Goal: Check status: Check status

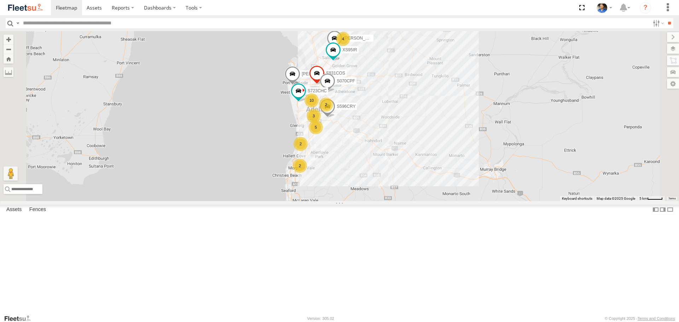
select select "**********"
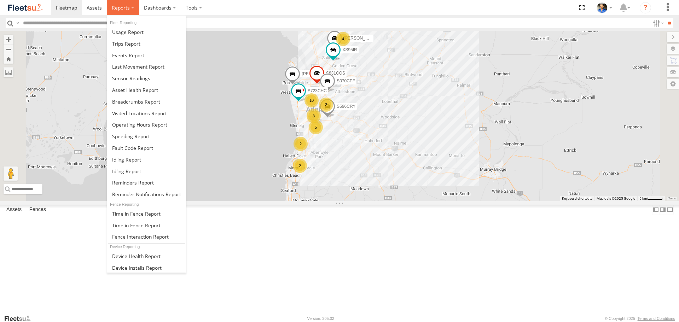
click at [127, 9] on span at bounding box center [121, 7] width 18 height 7
click at [137, 104] on span at bounding box center [136, 101] width 48 height 7
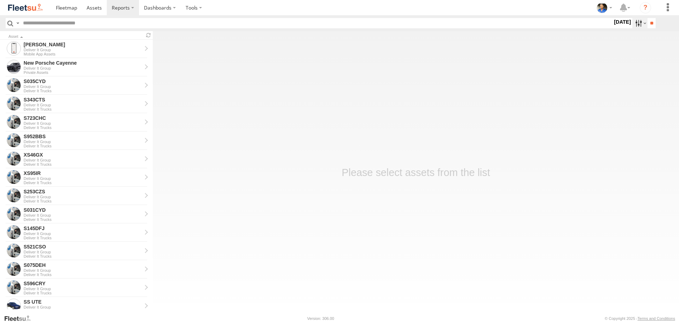
click at [636, 22] on label at bounding box center [639, 23] width 15 height 10
click at [0, 0] on label at bounding box center [0, 0] width 0 height 0
click at [649, 27] on input "**" at bounding box center [652, 23] width 8 height 10
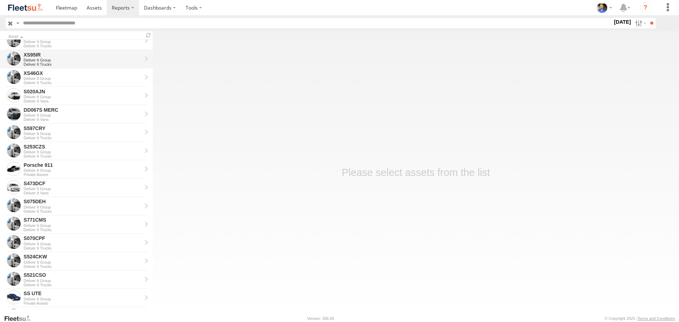
scroll to position [248, 0]
click at [43, 204] on div "S075DEH" at bounding box center [83, 201] width 118 height 6
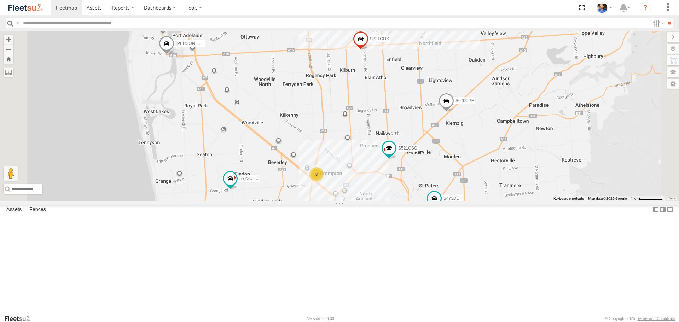
drag, startPoint x: 354, startPoint y: 205, endPoint x: 355, endPoint y: 115, distance: 89.8
click at [355, 116] on div "S831COS S596CRY S070CPF S723CHC S662CKG XS95IR Gian Della Porta Graham Cooper S…" at bounding box center [339, 116] width 679 height 170
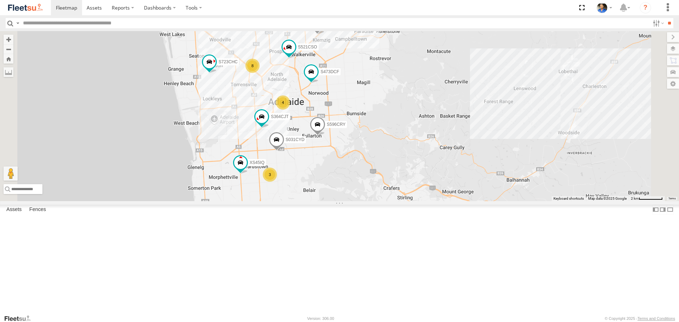
drag, startPoint x: 311, startPoint y: 165, endPoint x: 268, endPoint y: 212, distance: 63.4
click at [268, 201] on div "S831COS S596CRY S070CPF S723CHC S662CKG XS95IR Gian Della Porta Graham Cooper S…" at bounding box center [339, 116] width 679 height 170
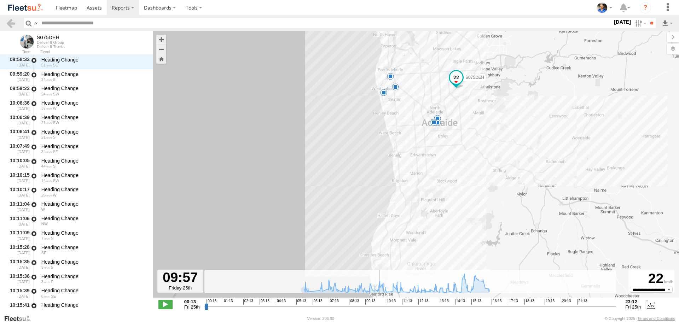
scroll to position [3902, 0]
drag, startPoint x: 205, startPoint y: 309, endPoint x: 383, endPoint y: 311, distance: 178.3
click at [383, 310] on input "range" at bounding box center [410, 306] width 412 height 7
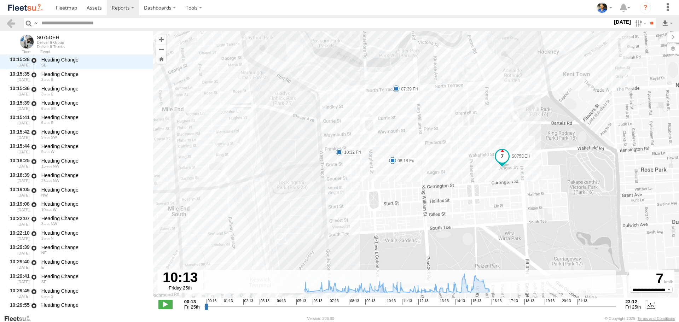
drag, startPoint x: 417, startPoint y: 190, endPoint x: 396, endPoint y: 199, distance: 22.5
click at [396, 199] on div "S075DEH 06:02 Fri 06:45 Fri 07:39 Fri 08:18 Fri 10:32 Fri 16:19 Fri" at bounding box center [416, 168] width 526 height 274
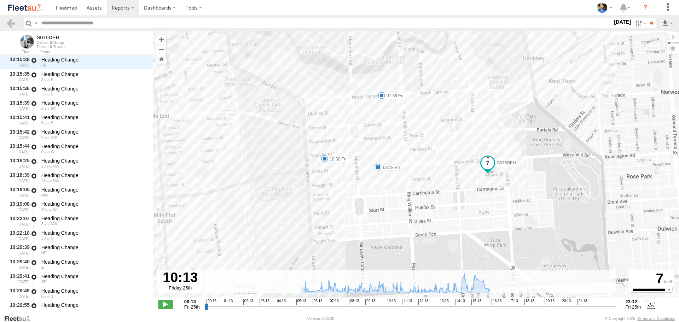
click at [170, 305] on span at bounding box center [165, 304] width 14 height 9
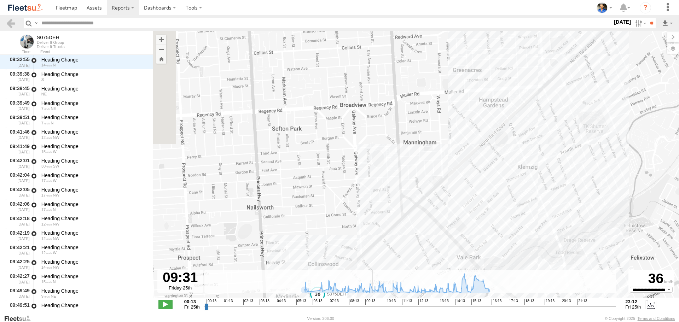
drag, startPoint x: 390, startPoint y: 307, endPoint x: 371, endPoint y: 307, distance: 19.1
click at [371, 307] on input "range" at bounding box center [410, 306] width 412 height 7
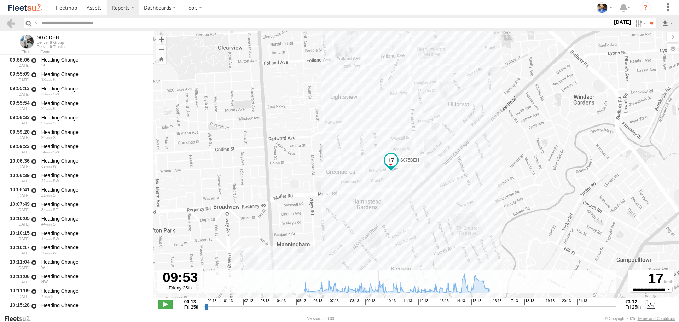
drag, startPoint x: 388, startPoint y: 307, endPoint x: 377, endPoint y: 294, distance: 17.3
click at [377, 303] on input "range" at bounding box center [410, 306] width 412 height 7
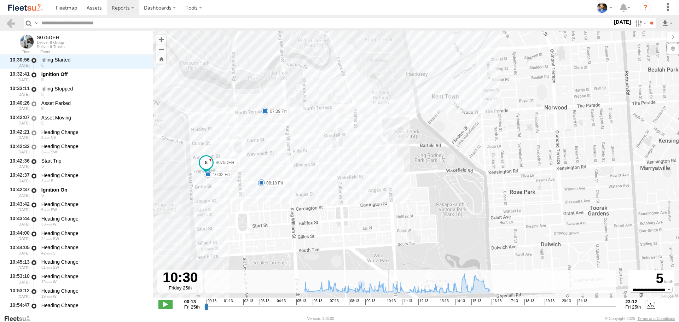
scroll to position [4335, 0]
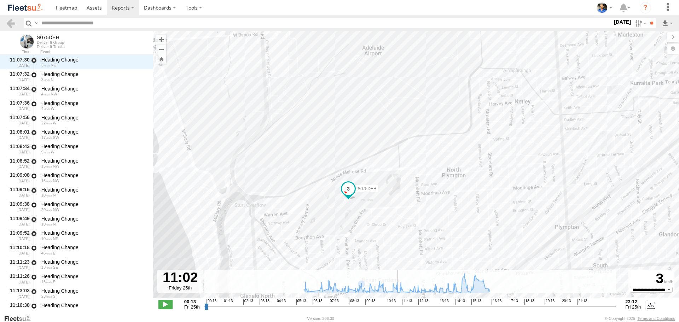
drag, startPoint x: 27, startPoint y: 5, endPoint x: 27, endPoint y: 0, distance: 4.6
click at [27, 5] on img at bounding box center [25, 8] width 37 height 10
type input "**********"
